Goal: Information Seeking & Learning: Learn about a topic

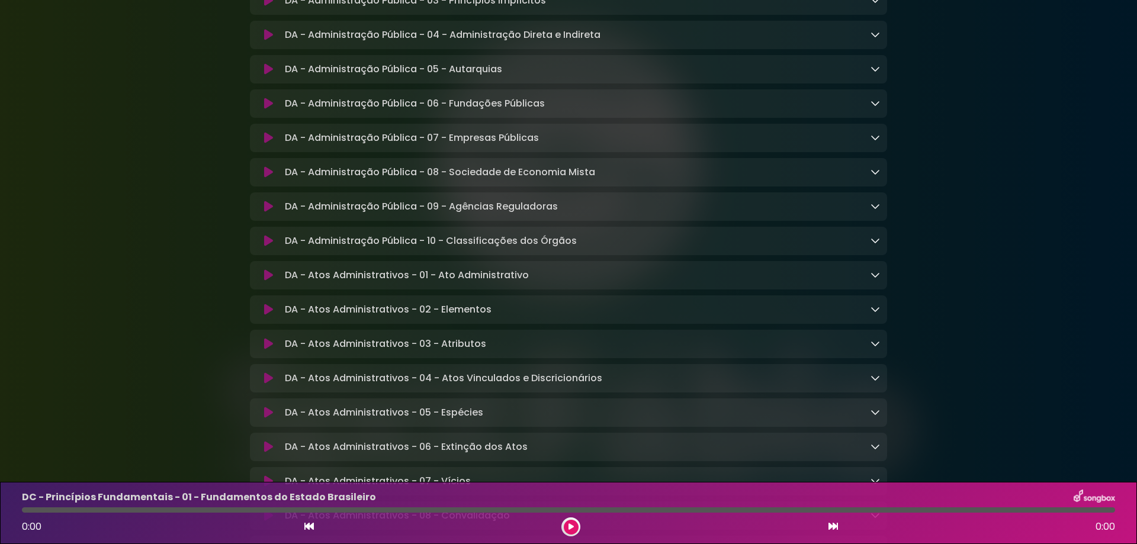
scroll to position [1501, 0]
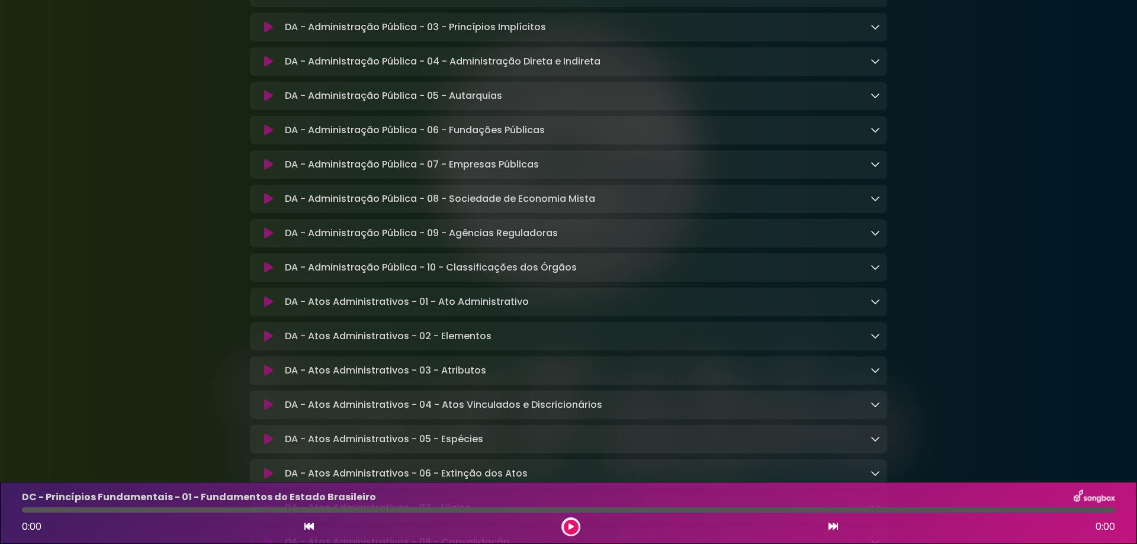
click at [877, 134] on icon at bounding box center [875, 129] width 9 height 9
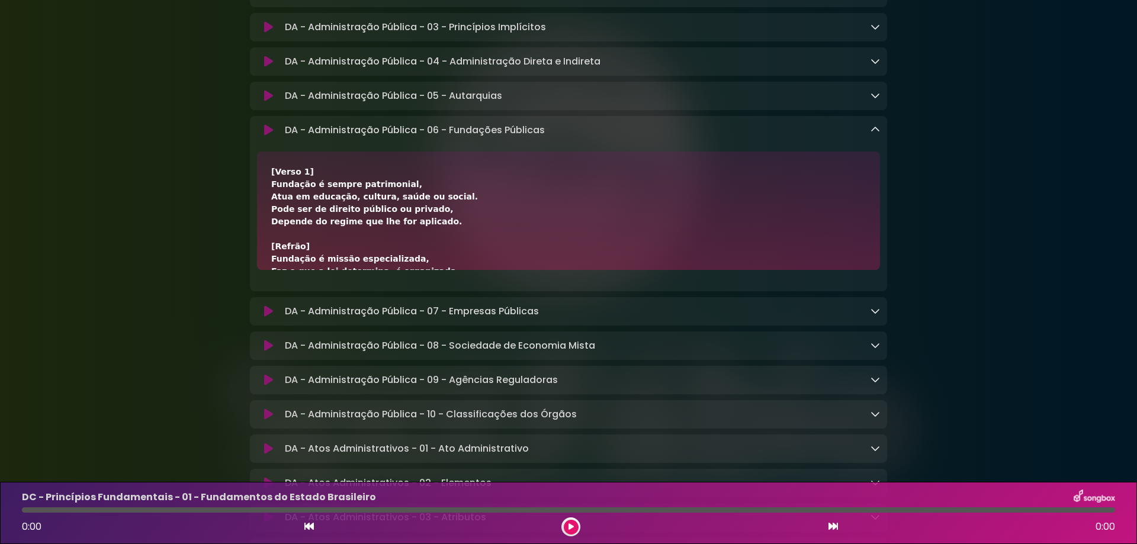
click at [268, 136] on icon at bounding box center [268, 130] width 9 height 12
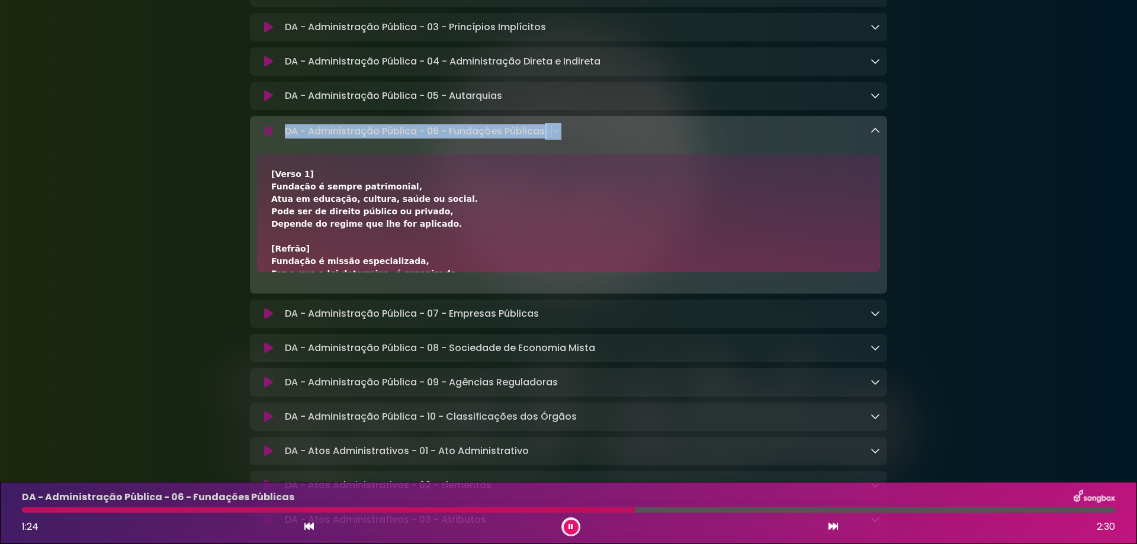
drag, startPoint x: 286, startPoint y: 153, endPoint x: 659, endPoint y: 161, distance: 373.3
click at [659, 140] on div "DA - Administração Pública - 06 - Fundações Públicas Loading Track..." at bounding box center [580, 131] width 600 height 17
copy p "DA - Administração Pública - 06 - Fundações Públicas"
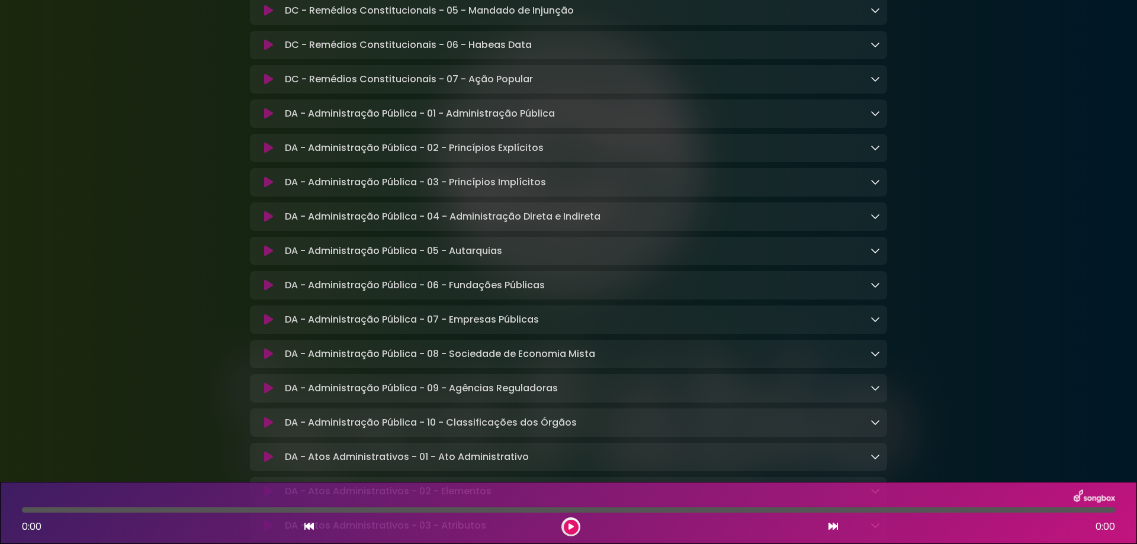
scroll to position [1422, 0]
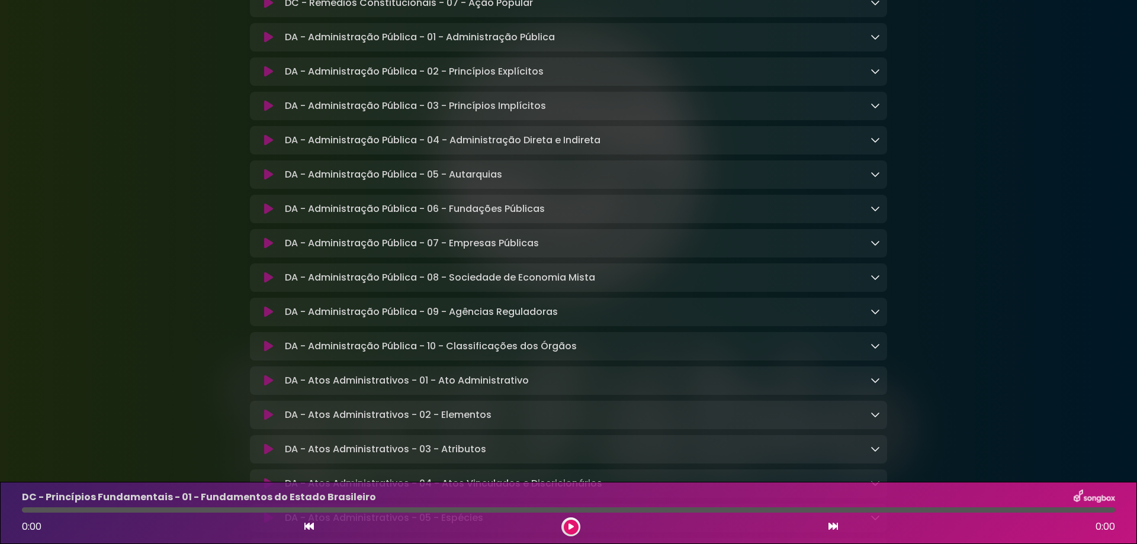
click at [883, 216] on div "DA - Administração Pública - 06 - Fundações Públicas Loading Track..." at bounding box center [568, 209] width 637 height 14
click at [878, 213] on icon at bounding box center [875, 208] width 9 height 9
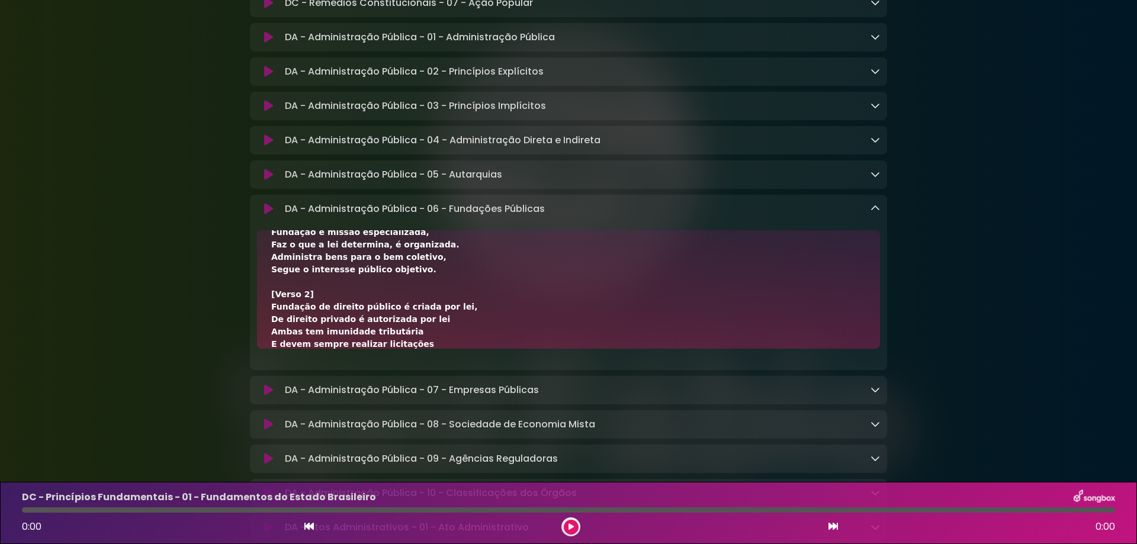
scroll to position [79, 0]
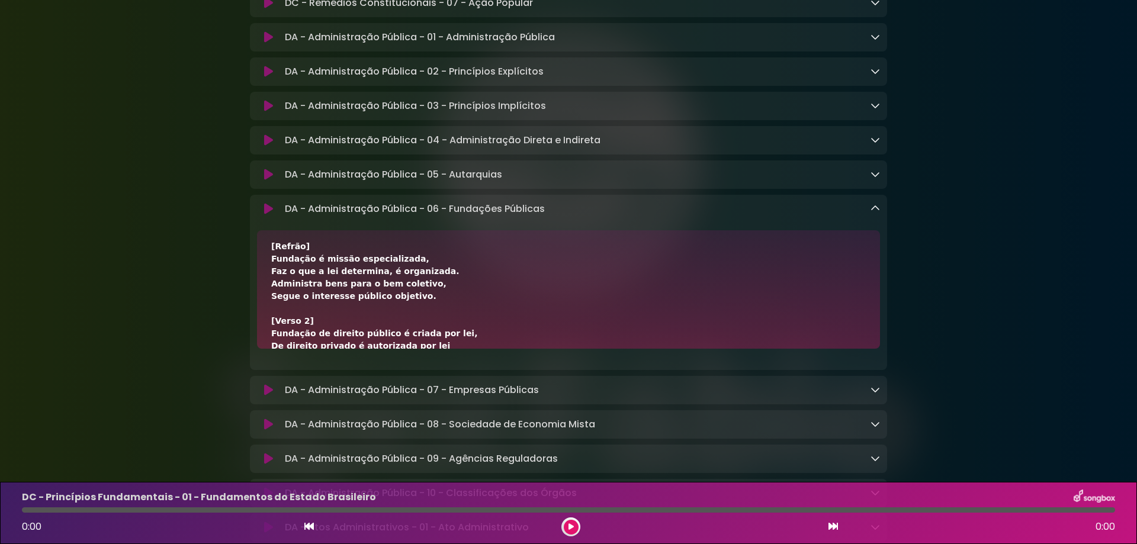
click at [271, 319] on div "[Verso 1] Fundação é sempre patrimonial, Atua em educação, cultura, saúde ou so…" at bounding box center [568, 289] width 623 height 118
drag, startPoint x: 271, startPoint y: 319, endPoint x: 446, endPoint y: 319, distance: 174.8
click at [446, 319] on div "[Verso 1] Fundação é sempre patrimonial, Atua em educação, cultura, saúde ou so…" at bounding box center [568, 396] width 595 height 460
copy div "Segue o interesse público objetivo."
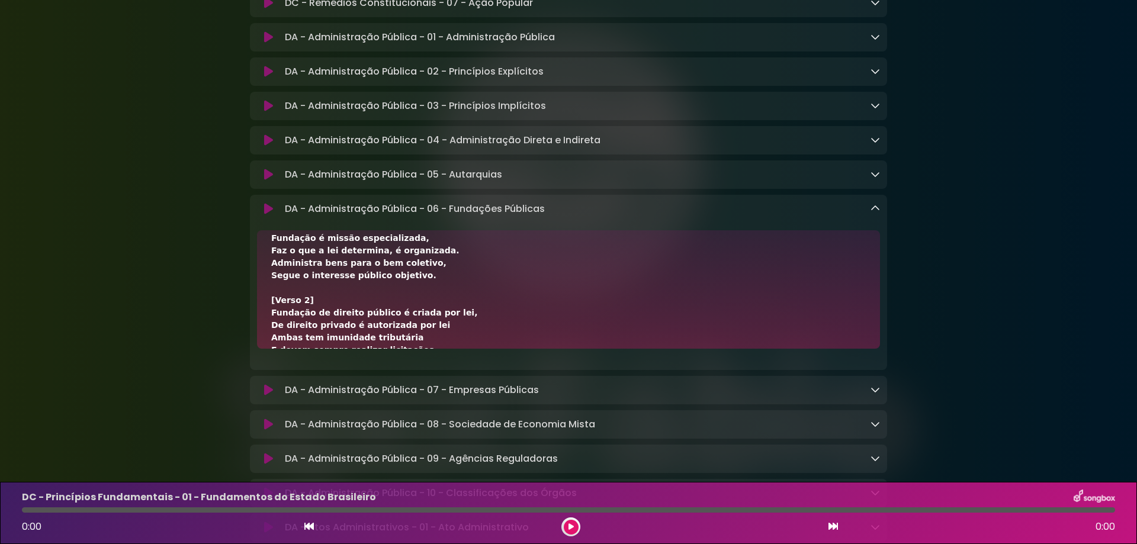
scroll to position [158, 0]
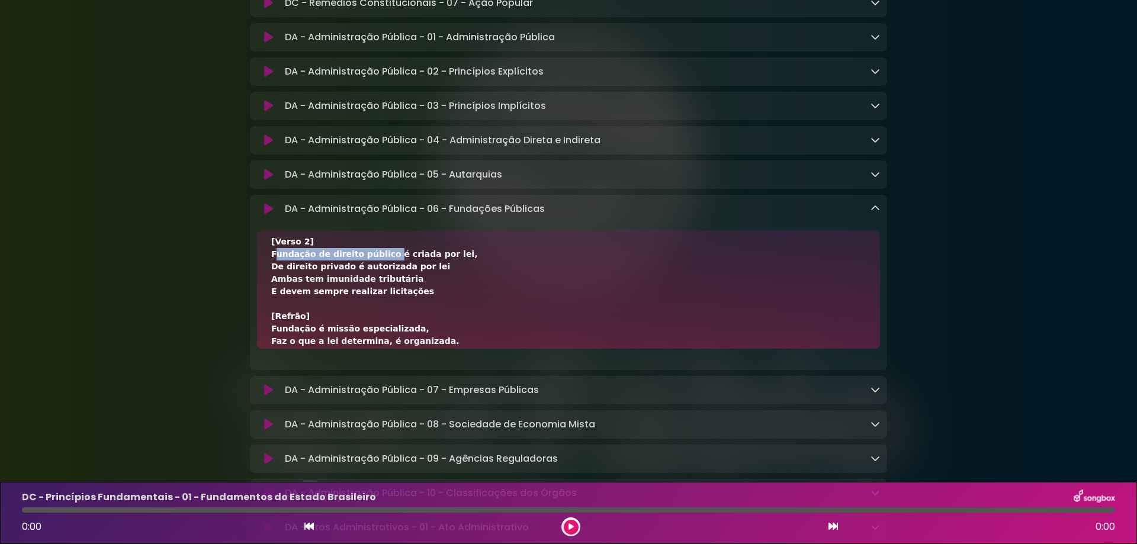
drag, startPoint x: 270, startPoint y: 280, endPoint x: 377, endPoint y: 275, distance: 106.7
click at [377, 275] on div "[Verso 1] Fundação é sempre patrimonial, Atua em educação, cultura, saúde ou so…" at bounding box center [568, 289] width 623 height 118
copy div "Fundação de direito público"
drag, startPoint x: 379, startPoint y: 275, endPoint x: 476, endPoint y: 274, distance: 97.2
click at [476, 274] on div "[Verso 1] Fundação é sempre patrimonial, Atua em educação, cultura, saúde ou so…" at bounding box center [568, 316] width 595 height 460
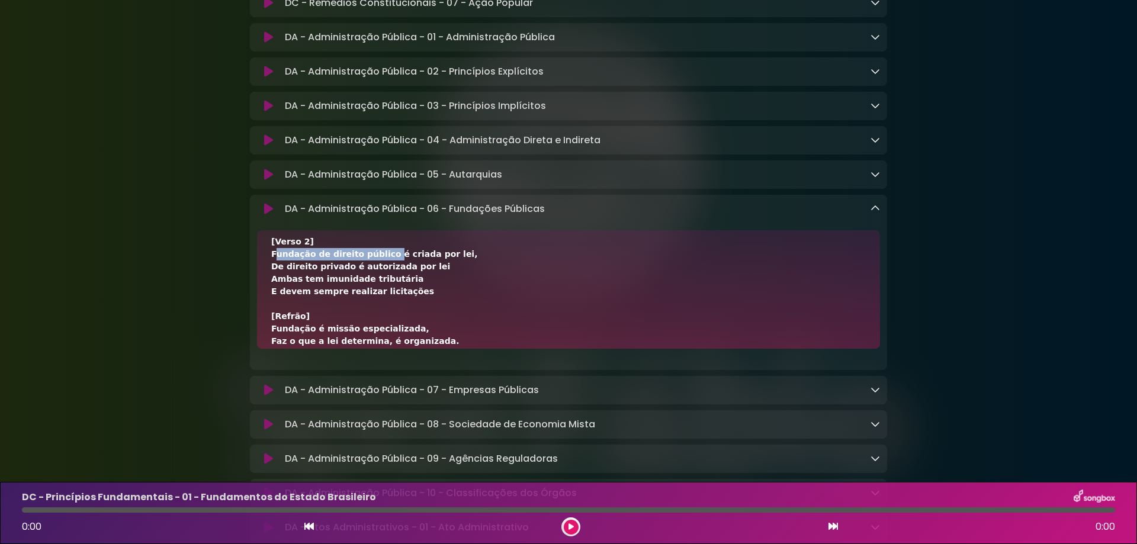
copy div "é criada por lei,"
drag, startPoint x: 268, startPoint y: 290, endPoint x: 337, endPoint y: 290, distance: 68.7
click at [337, 290] on div "[Verso 1] Fundação é sempre patrimonial, Atua em educação, cultura, saúde ou so…" at bounding box center [568, 289] width 623 height 118
copy div "De direito privado"
drag, startPoint x: 341, startPoint y: 289, endPoint x: 470, endPoint y: 289, distance: 128.6
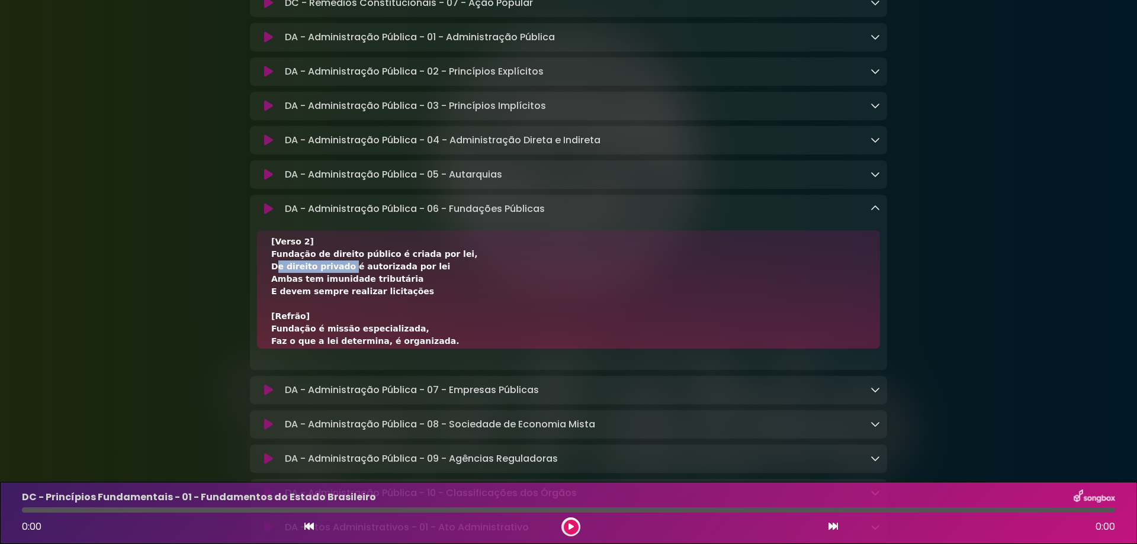
click at [470, 289] on div "[Verso 1] Fundação é sempre patrimonial, Atua em educação, cultura, saúde ou so…" at bounding box center [568, 316] width 595 height 460
copy div "é autorizada por lei"
drag, startPoint x: 272, startPoint y: 307, endPoint x: 405, endPoint y: 305, distance: 132.7
click at [405, 305] on div "[Verso 1] Fundação é sempre patrimonial, Atua em educação, cultura, saúde ou so…" at bounding box center [568, 316] width 595 height 460
copy div "Ambas tem imunidade tributária"
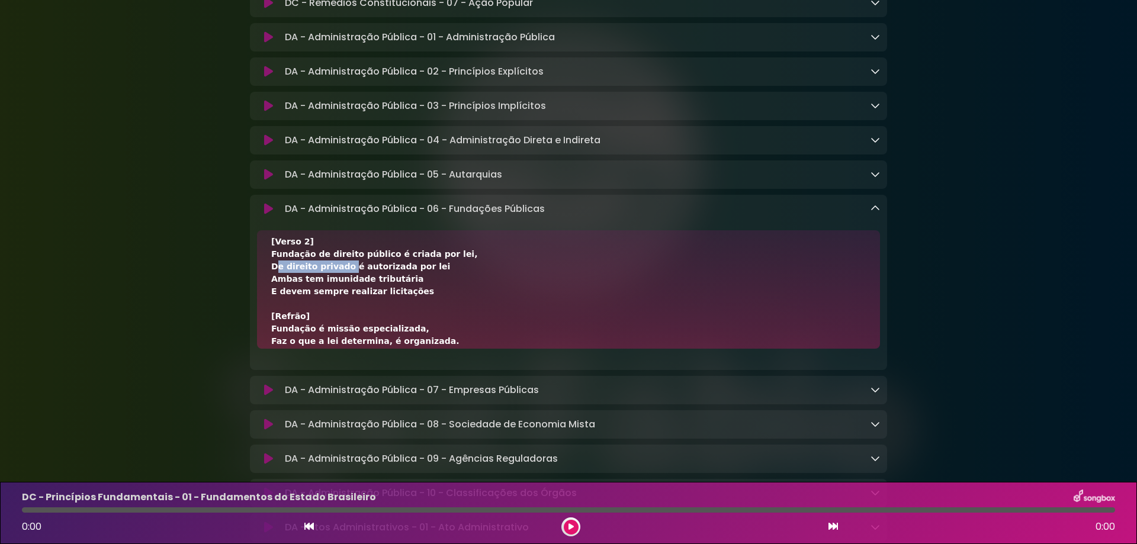
drag, startPoint x: 421, startPoint y: 316, endPoint x: 251, endPoint y: 315, distance: 169.4
click at [251, 315] on div "[Verso 1] Fundação é sempre patrimonial, Atua em educação, cultura, saúde ou so…" at bounding box center [568, 289] width 637 height 118
copy div "E devem sempre realizar licitações"
